Goal: Navigation & Orientation: Understand site structure

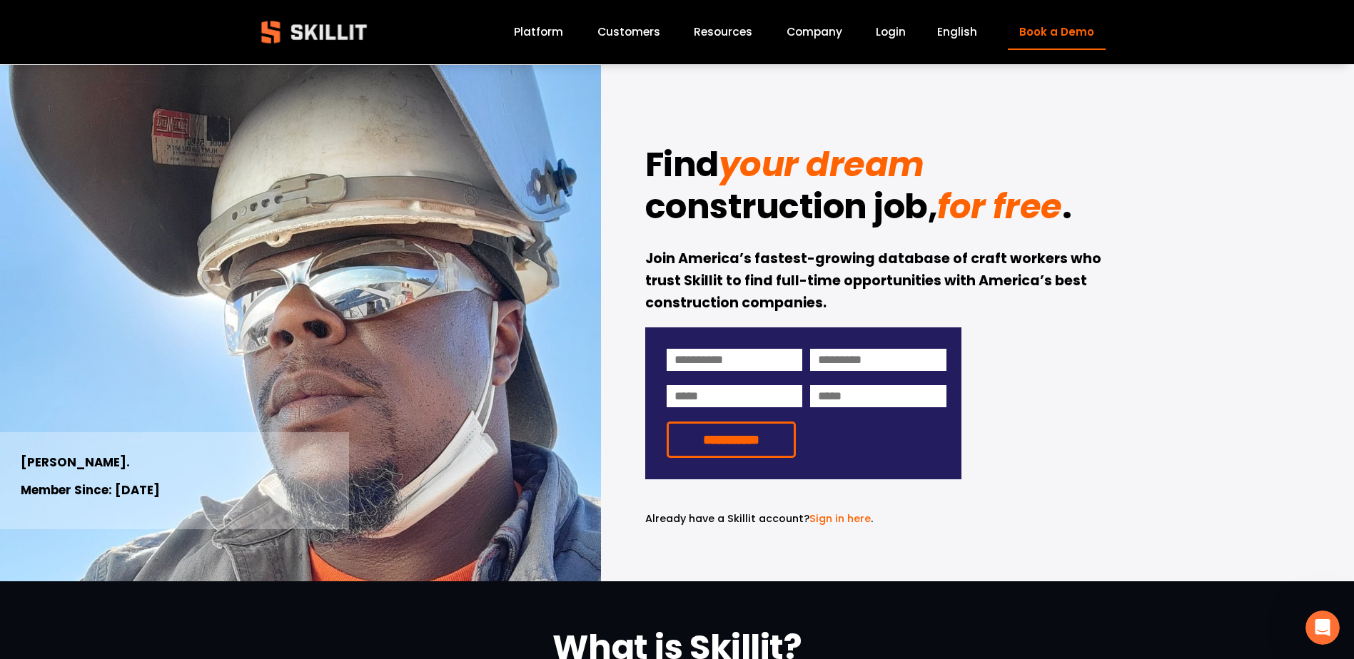
click at [558, 31] on link "Platform" at bounding box center [538, 32] width 49 height 19
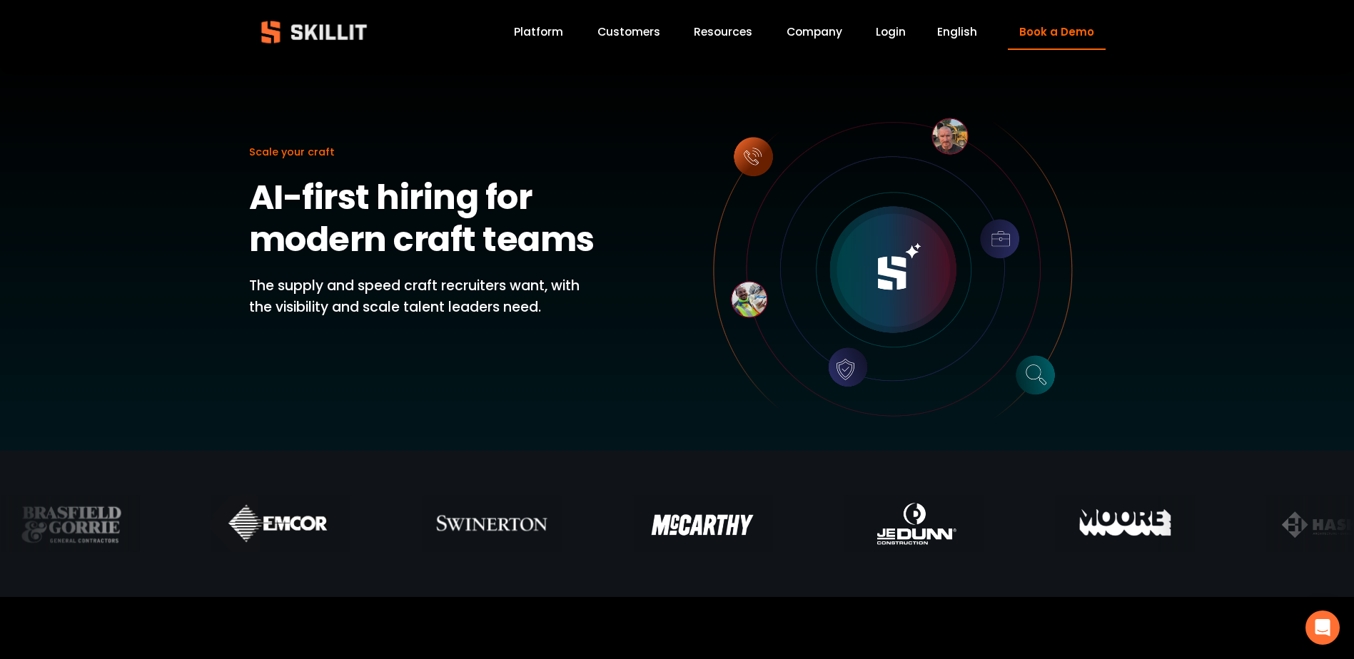
click at [816, 36] on link "Company" at bounding box center [814, 32] width 56 height 19
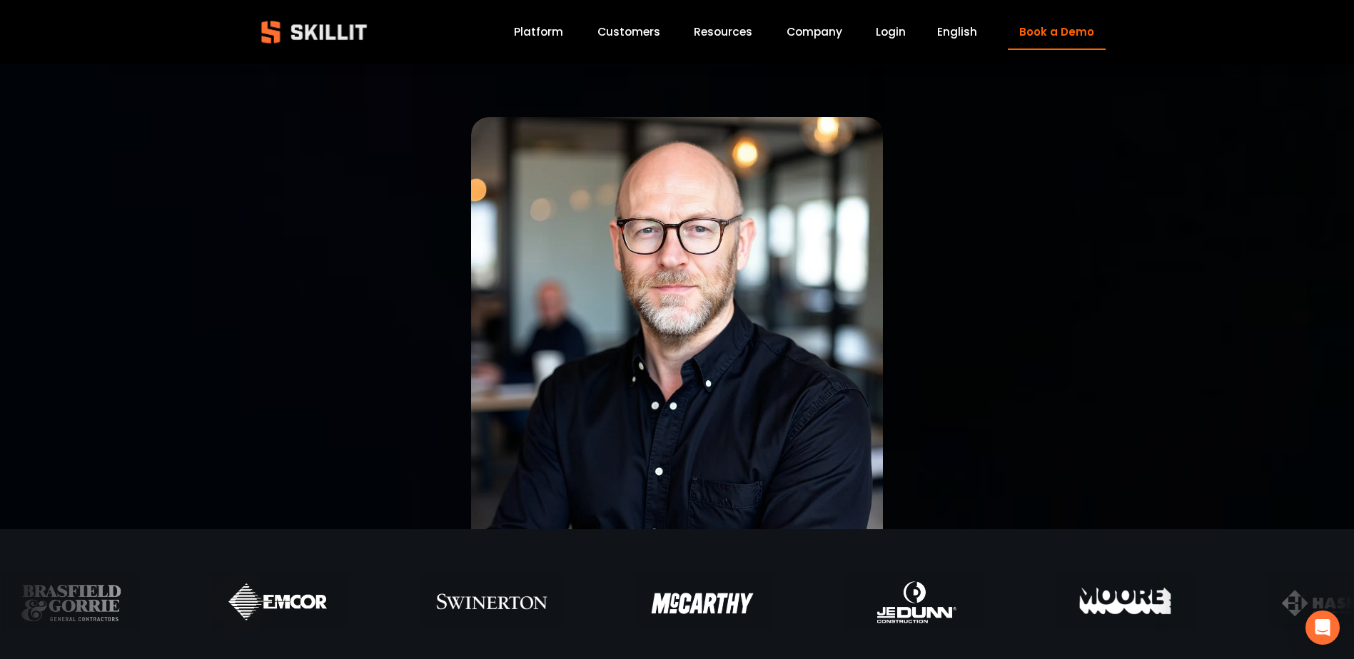
click at [655, 37] on link "Customers" at bounding box center [628, 32] width 63 height 19
